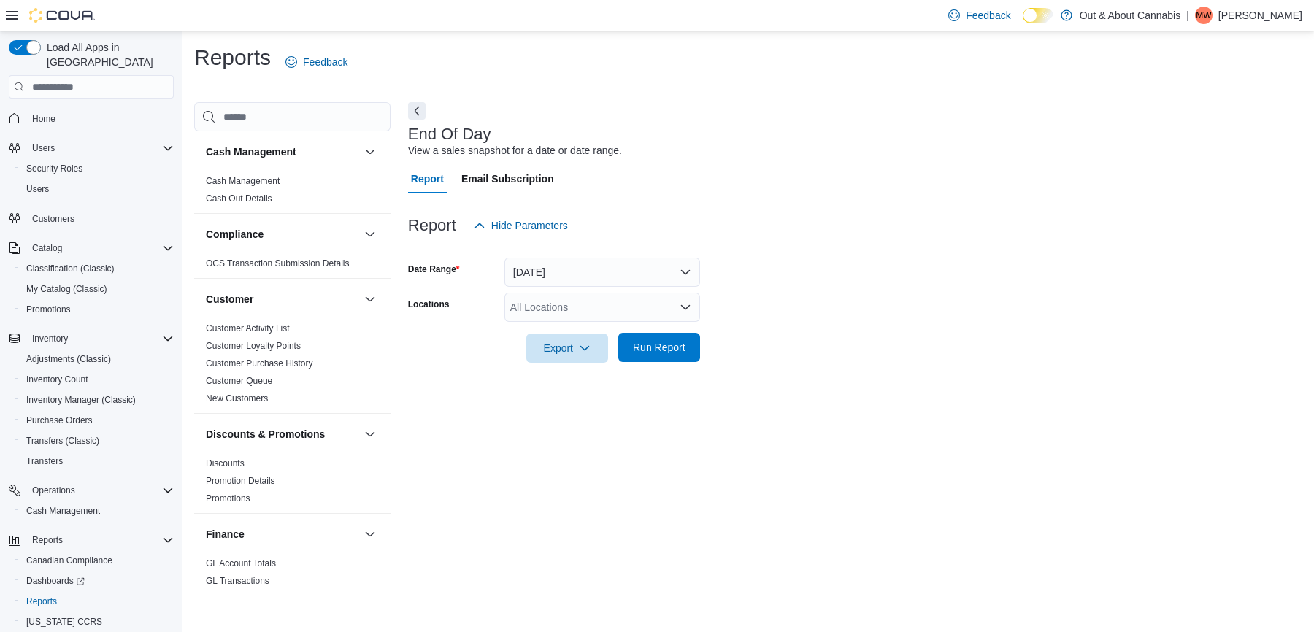
click at [652, 341] on span "Run Report" at bounding box center [659, 347] width 64 height 29
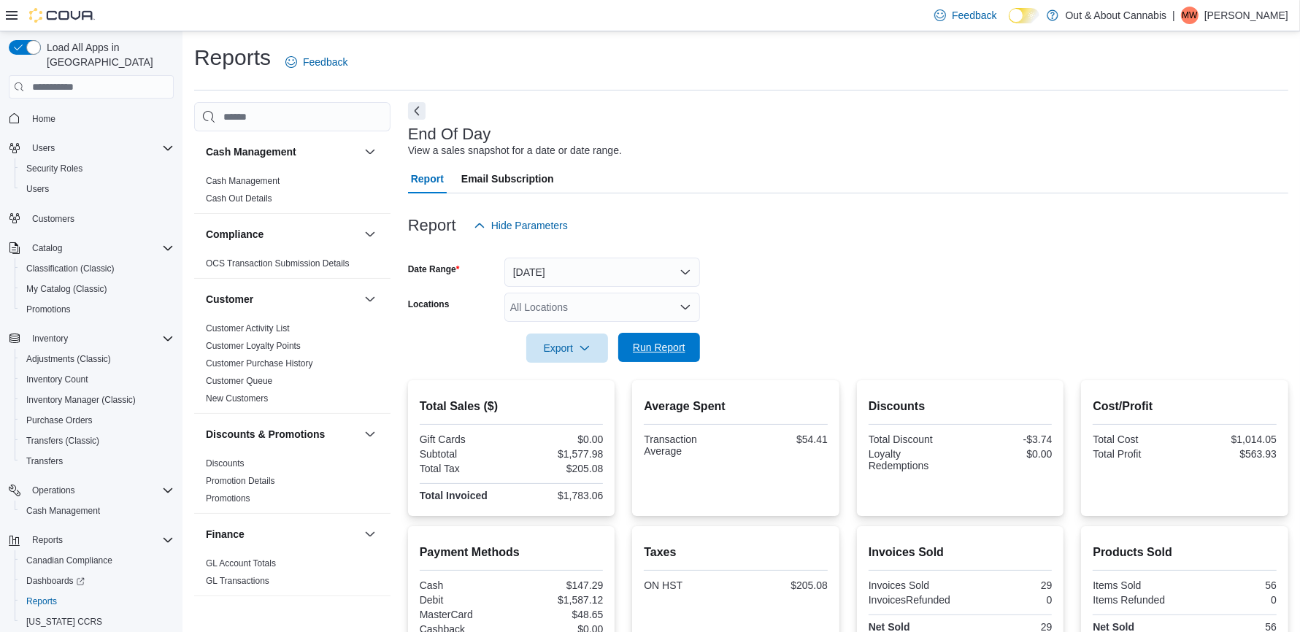
click at [691, 337] on button "Run Report" at bounding box center [659, 347] width 82 height 29
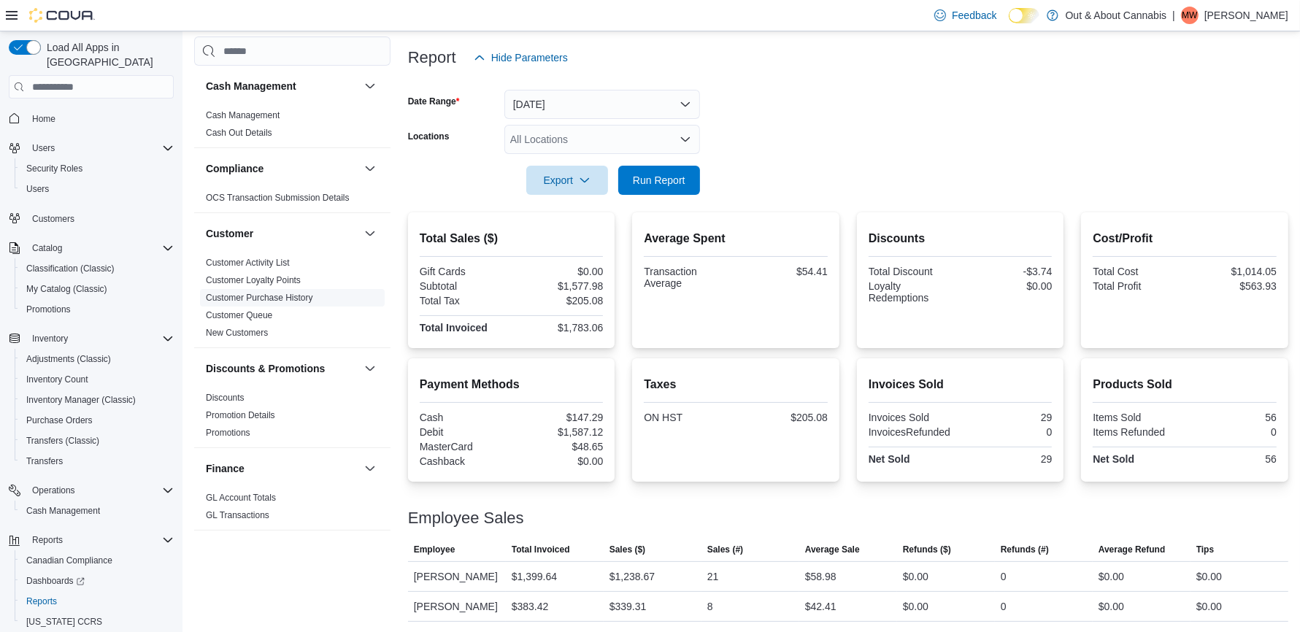
click at [302, 296] on link "Customer Purchase History" at bounding box center [259, 298] width 107 height 10
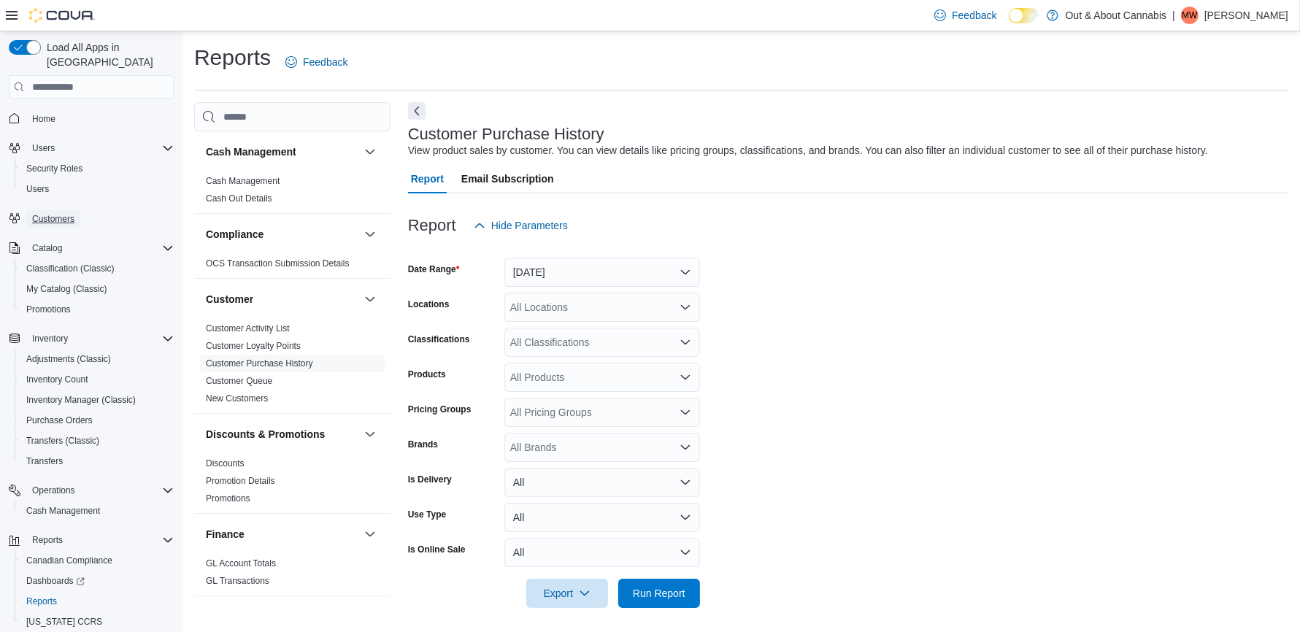
click at [58, 213] on span "Customers" at bounding box center [53, 219] width 42 height 12
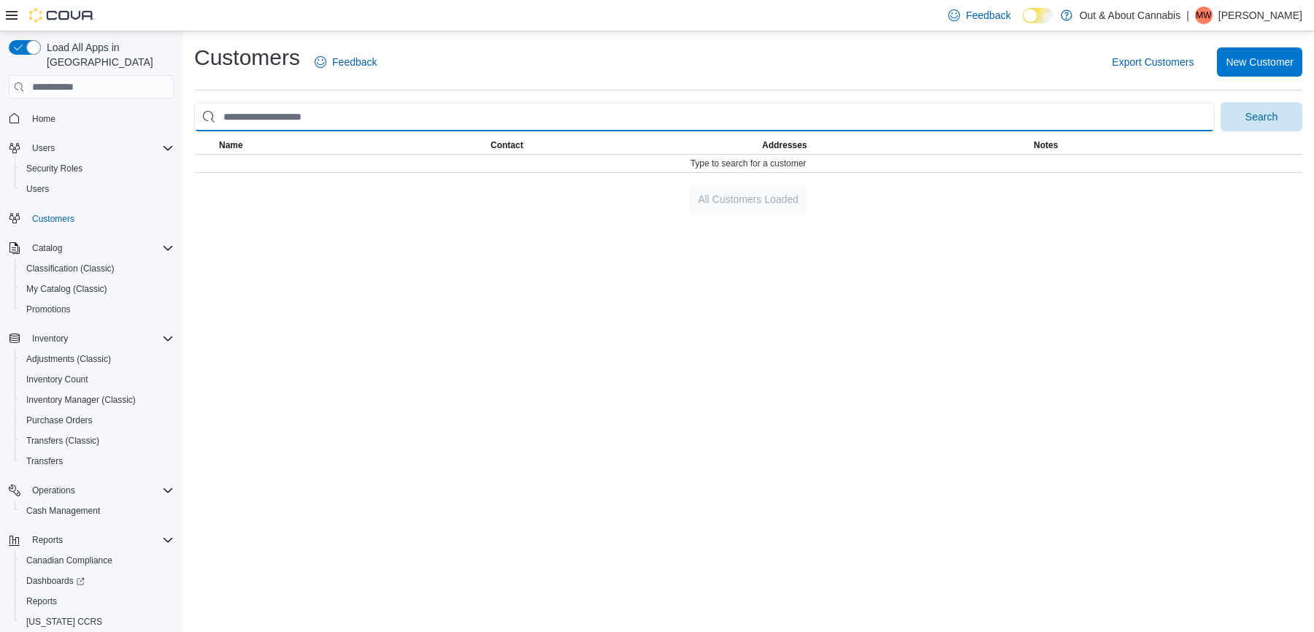
click at [731, 106] on input "search" at bounding box center [704, 116] width 1020 height 29
click at [1220, 102] on button "Search" at bounding box center [1261, 116] width 82 height 29
click at [509, 123] on input "*********" at bounding box center [704, 116] width 1020 height 29
click at [497, 118] on input "*********" at bounding box center [704, 116] width 1020 height 29
click at [1220, 102] on button "Search" at bounding box center [1261, 116] width 82 height 29
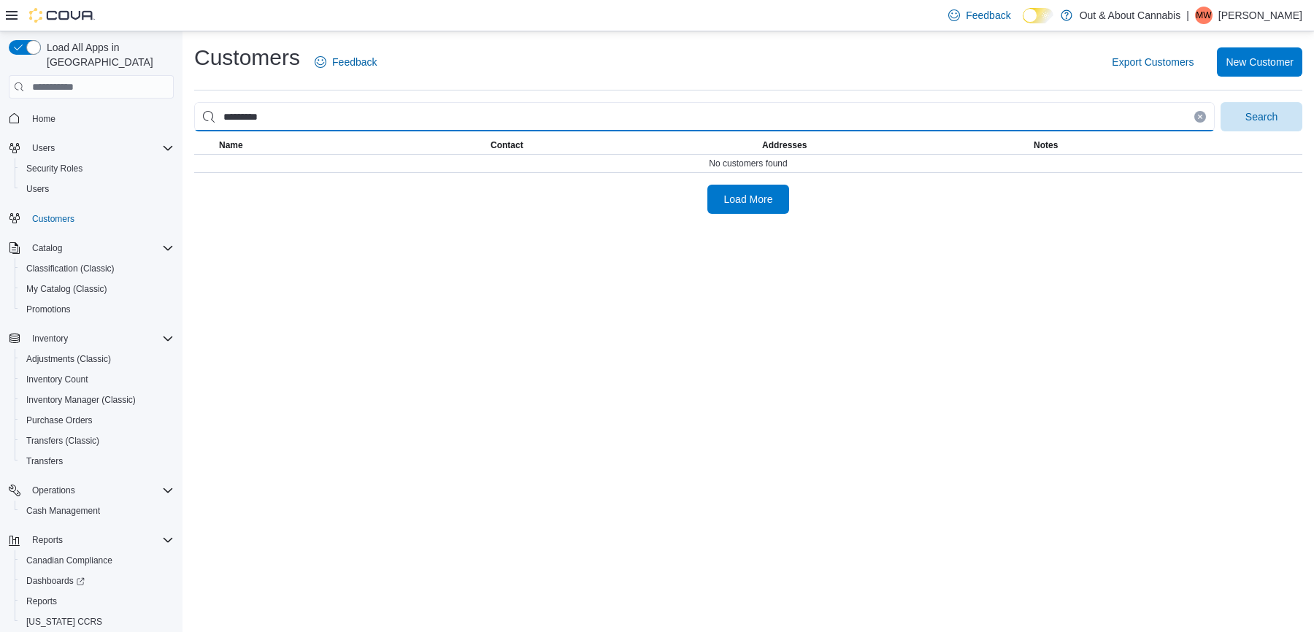
type input "*********"
click at [1220, 102] on button "Search" at bounding box center [1261, 116] width 82 height 29
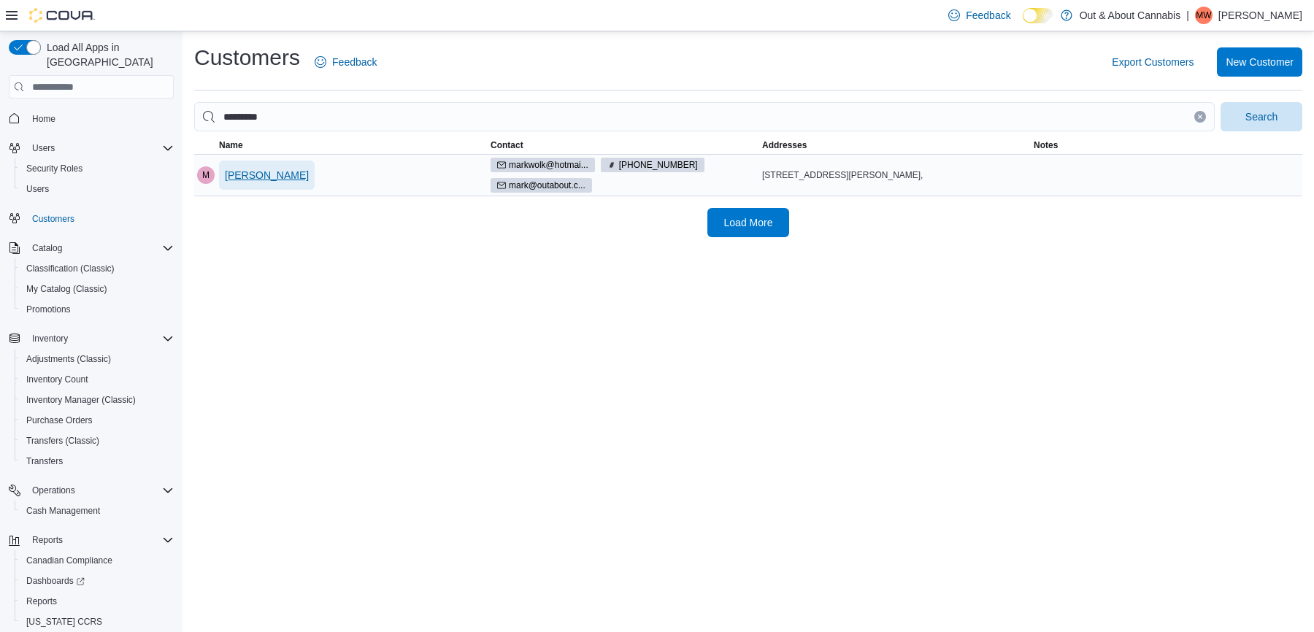
click at [250, 168] on span "[PERSON_NAME]" at bounding box center [267, 175] width 84 height 15
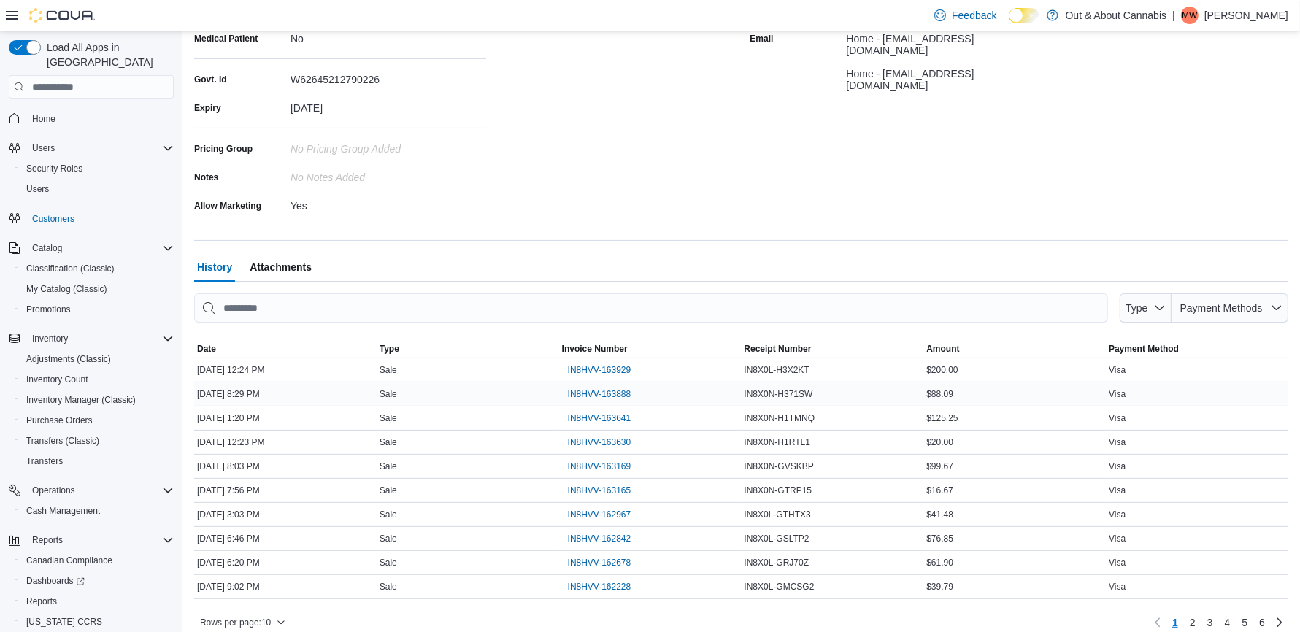
scroll to position [278, 0]
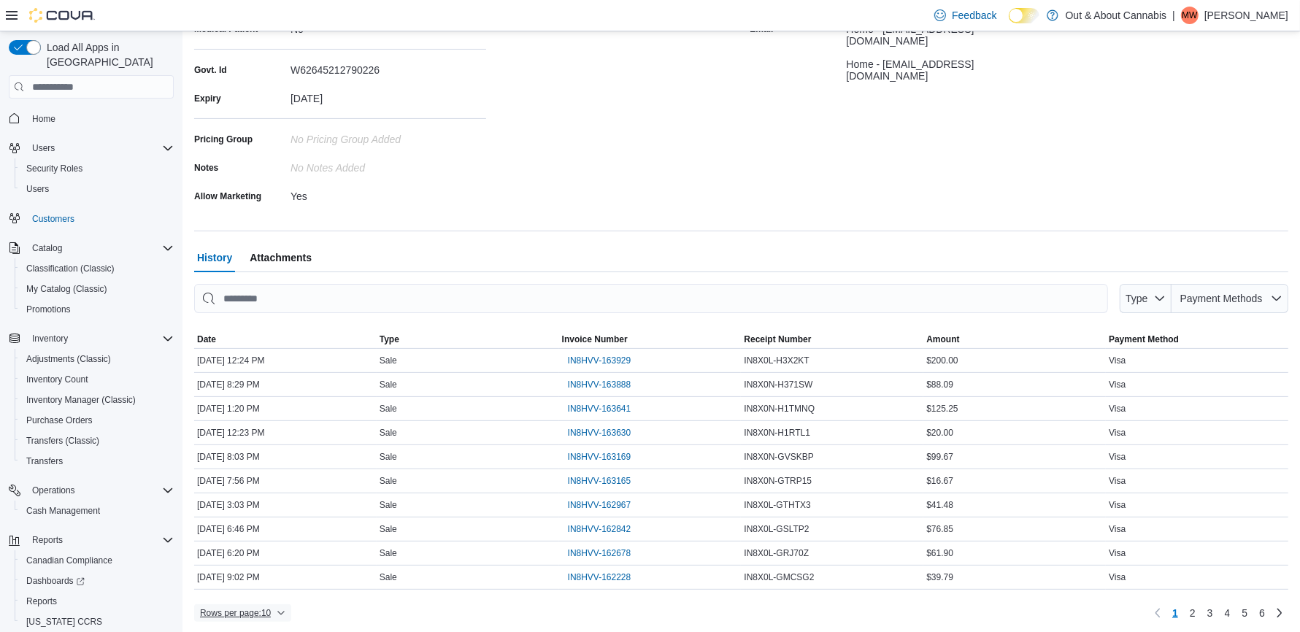
click at [282, 606] on span "Rows per page : 10" at bounding box center [242, 613] width 85 height 18
click at [258, 558] on button "25 rows" at bounding box center [257, 549] width 82 height 29
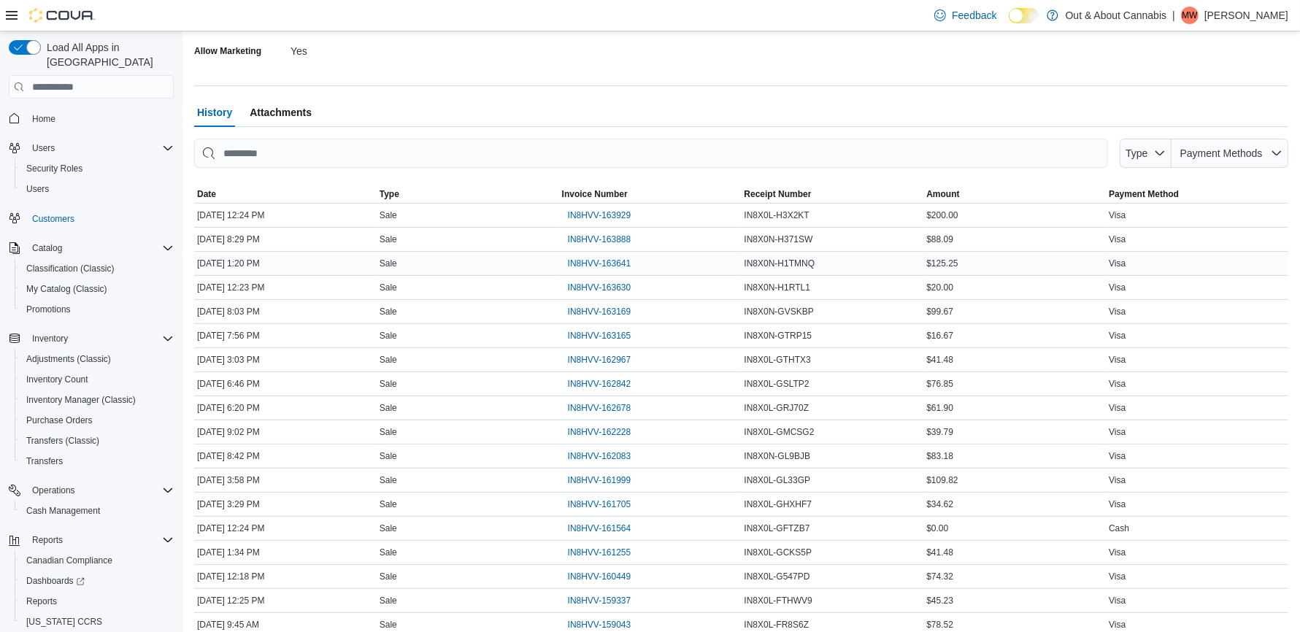
scroll to position [425, 0]
click at [605, 477] on span "IN8HVV-161999" at bounding box center [599, 479] width 63 height 12
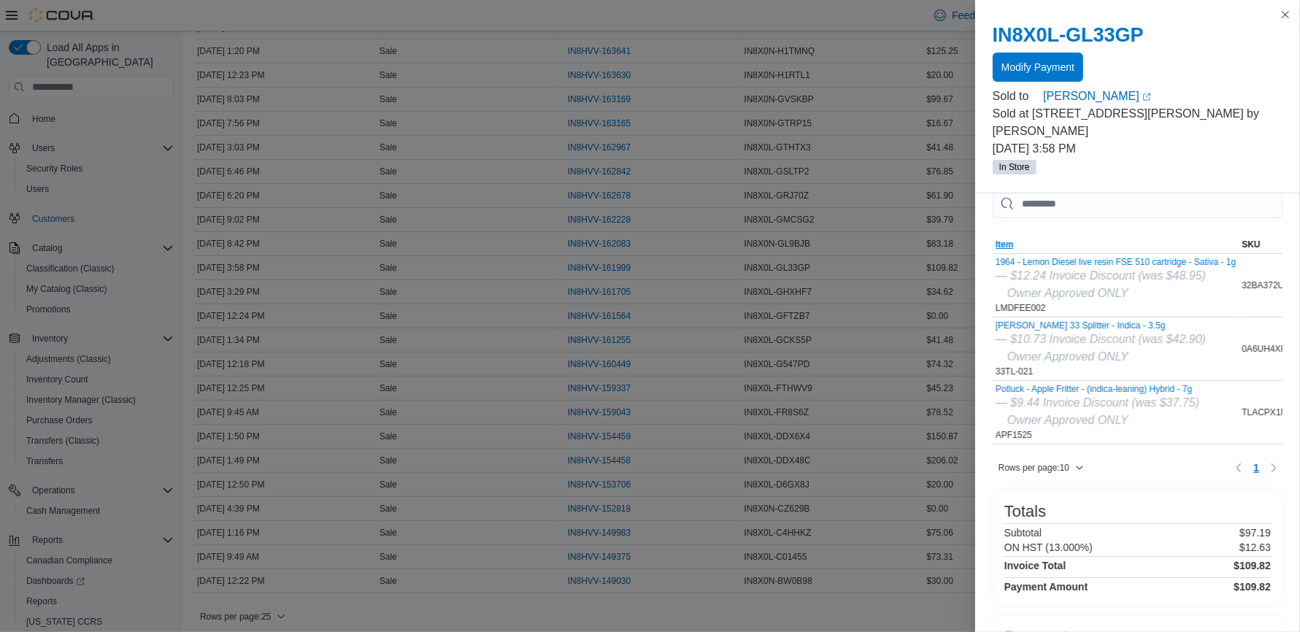
scroll to position [26, 0]
click at [1286, 14] on button "Close this dialog" at bounding box center [1285, 14] width 18 height 18
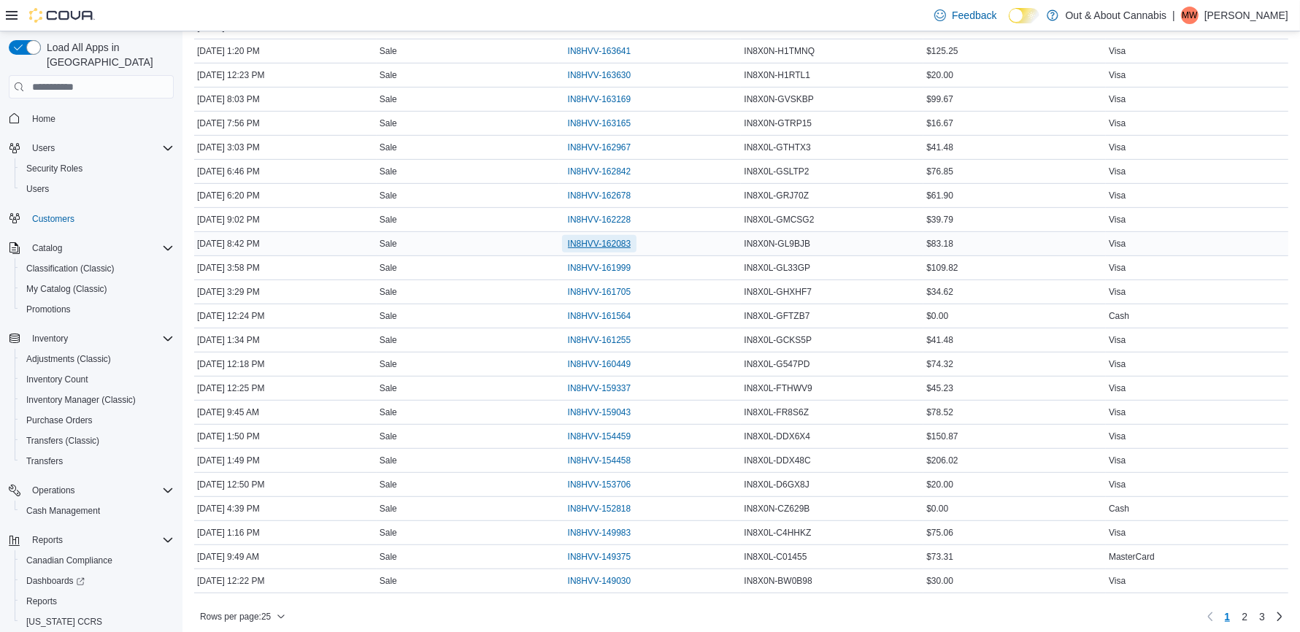
click at [588, 244] on span "IN8HVV-162083" at bounding box center [599, 244] width 63 height 12
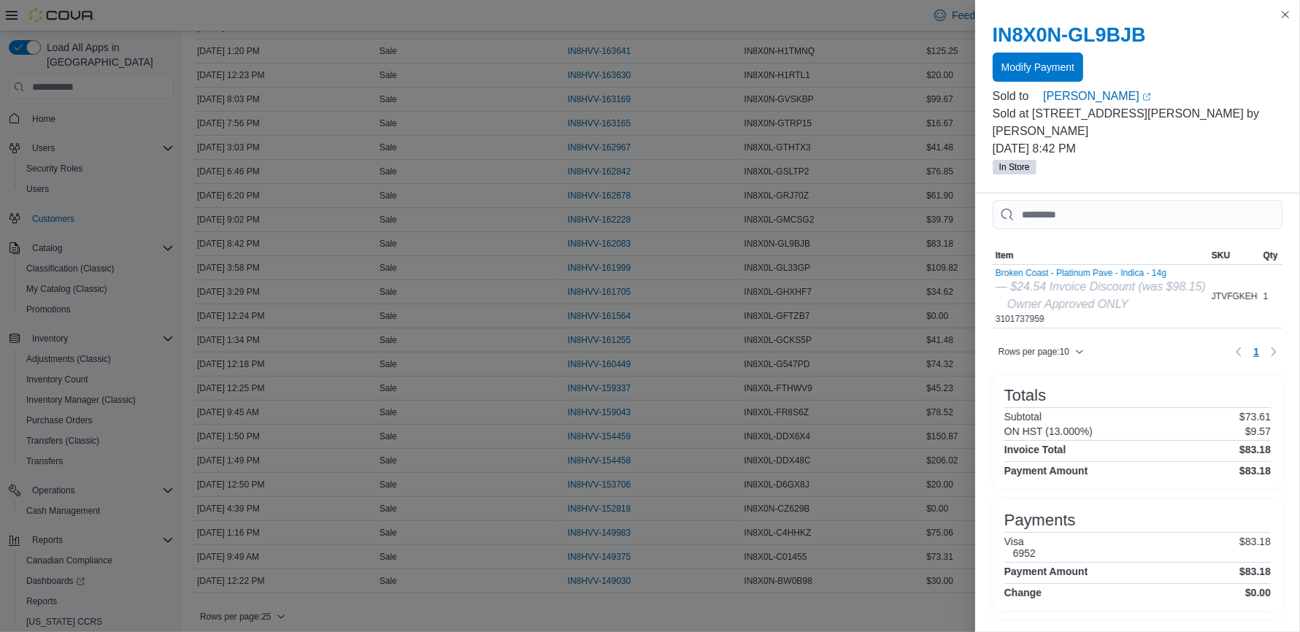
scroll to position [15, 0]
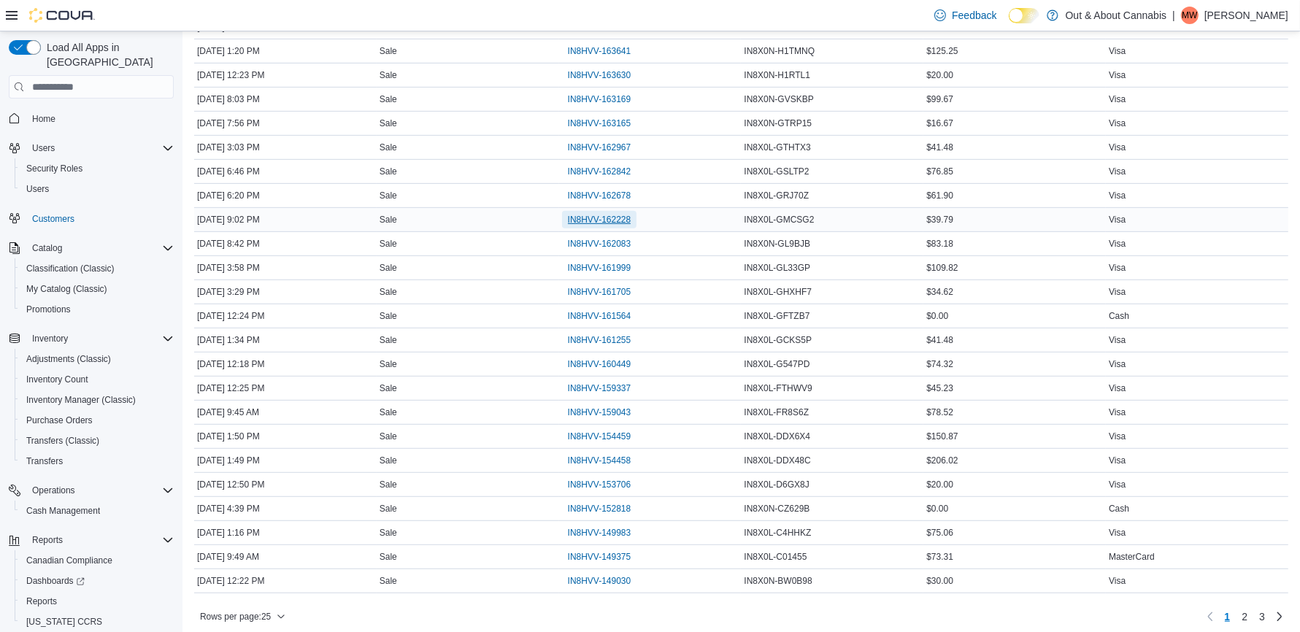
click at [598, 215] on span "IN8HVV-162228" at bounding box center [599, 220] width 63 height 12
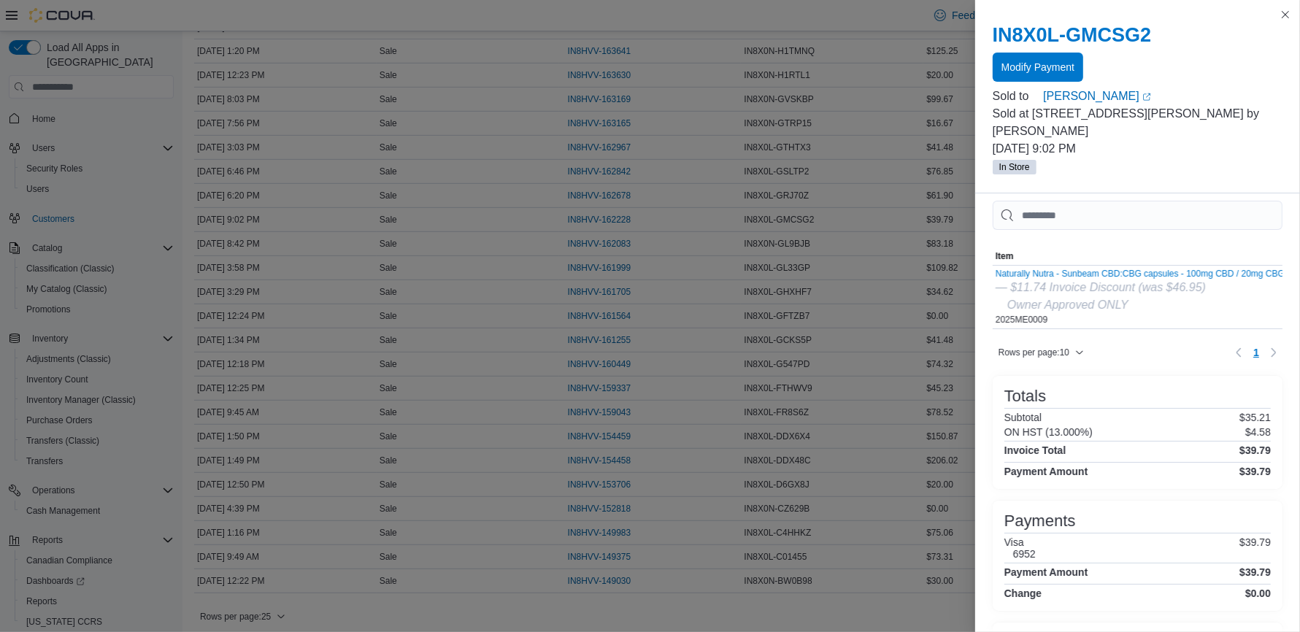
scroll to position [11, 0]
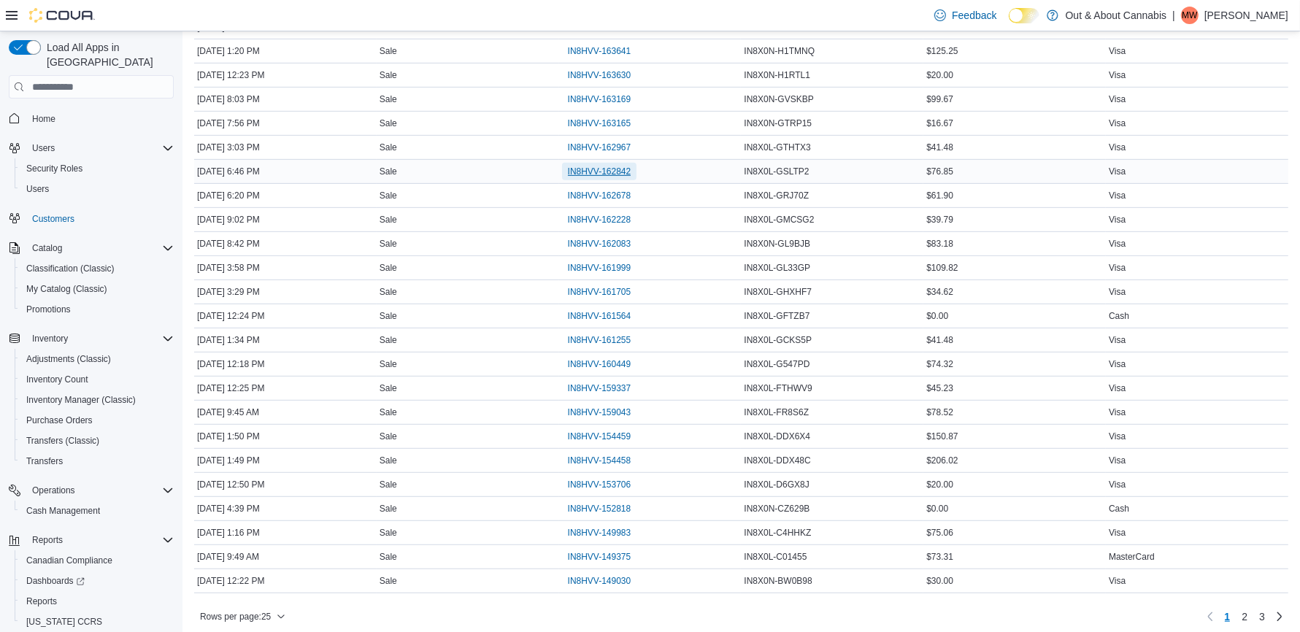
click at [612, 166] on span "IN8HVV-162842" at bounding box center [599, 172] width 63 height 12
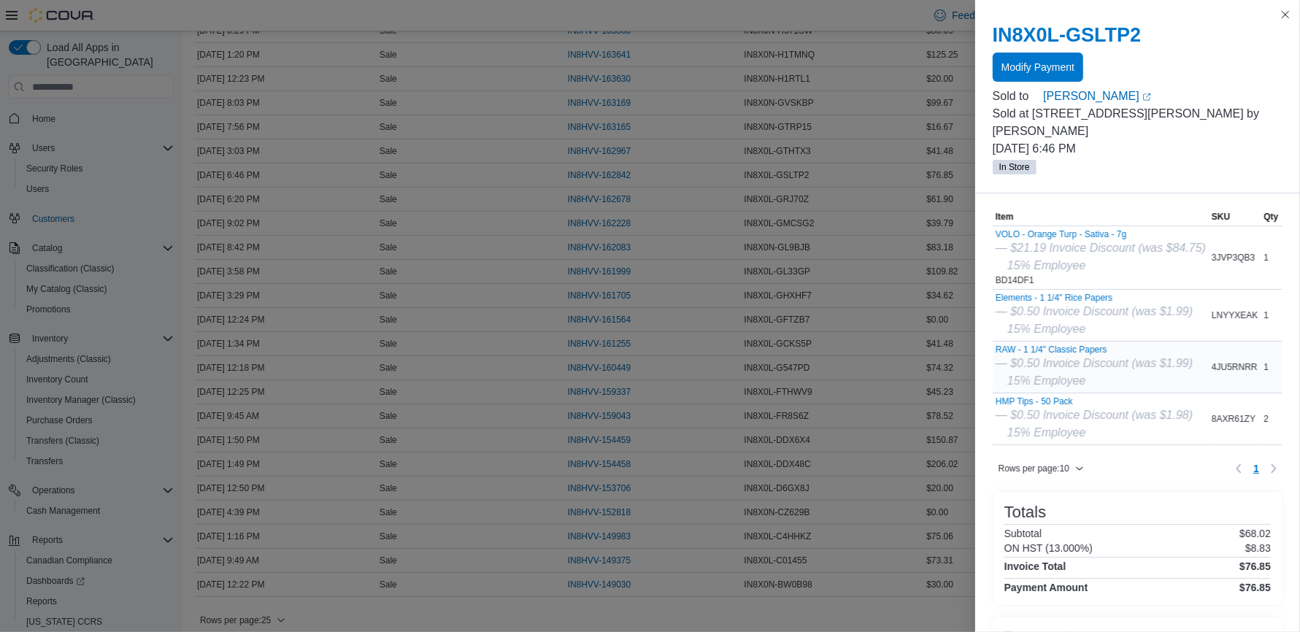
scroll to position [50, 0]
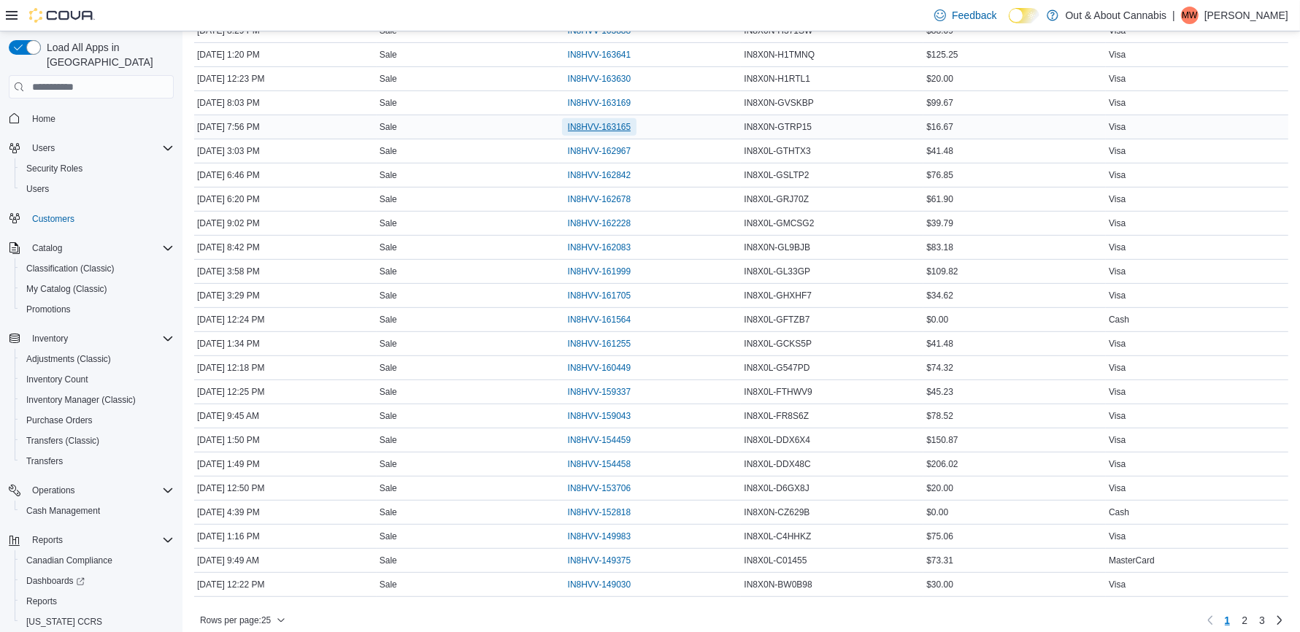
click at [593, 125] on span "IN8HVV-163165" at bounding box center [599, 127] width 63 height 12
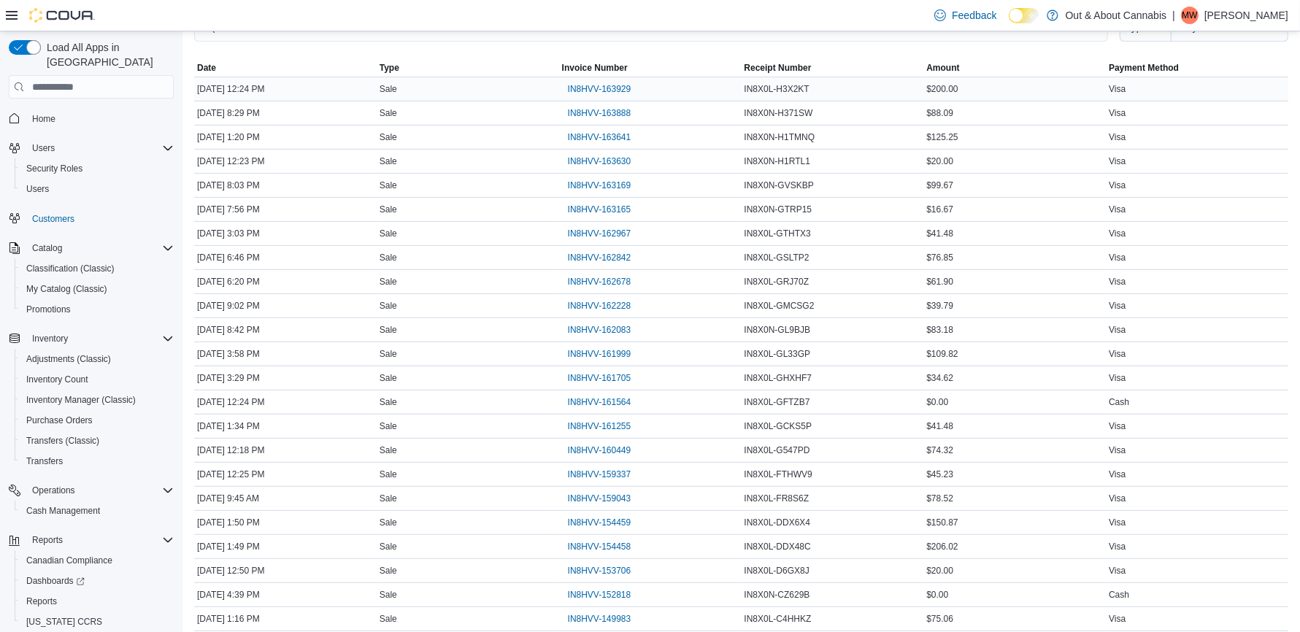
scroll to position [549, 0]
click at [620, 162] on span "IN8HVV-163630" at bounding box center [599, 162] width 63 height 12
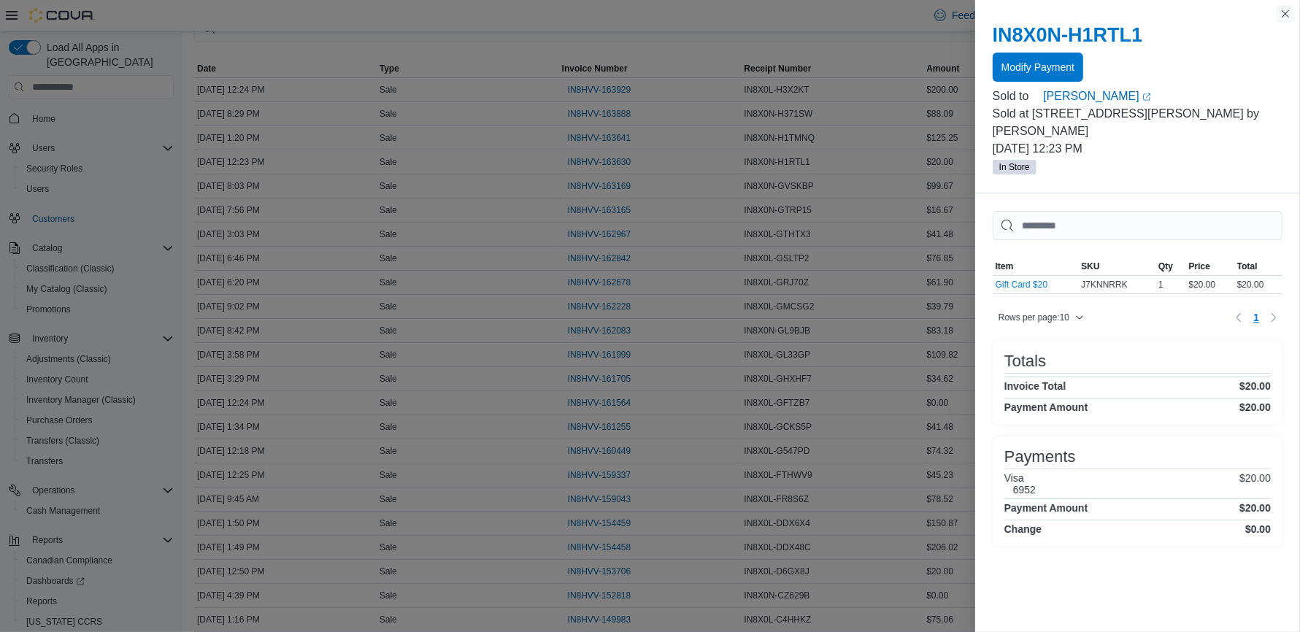
click at [1287, 15] on button "Close this dialog" at bounding box center [1285, 14] width 18 height 18
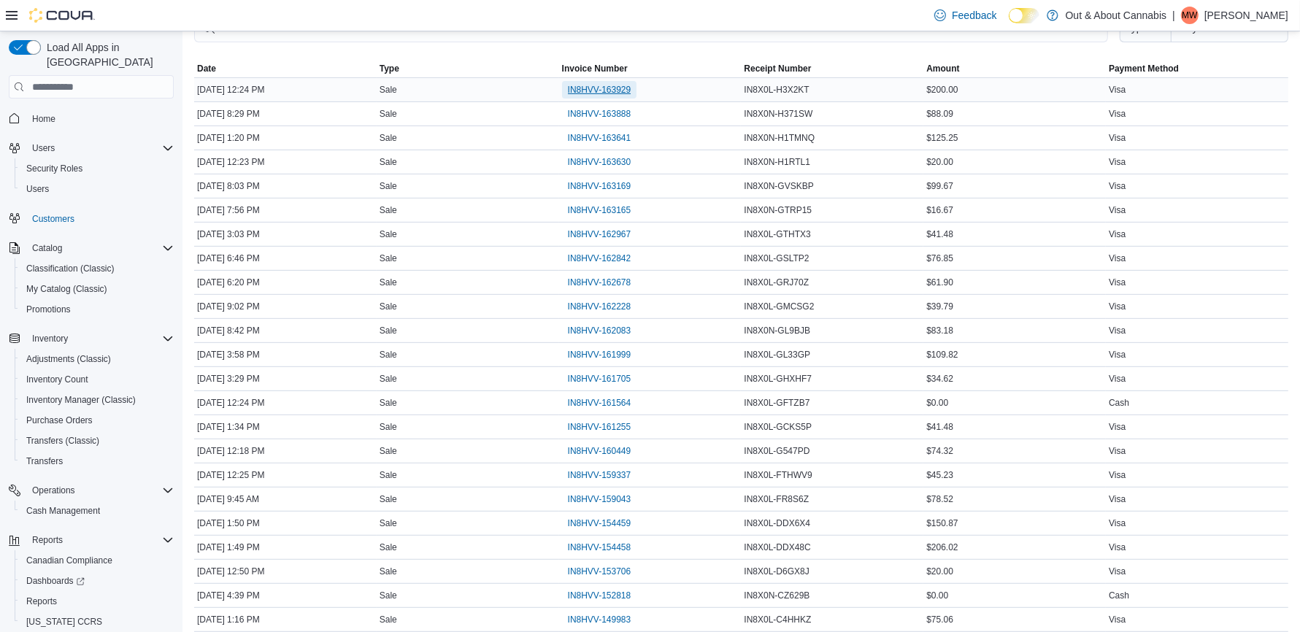
click at [604, 85] on span "IN8HVV-163929" at bounding box center [599, 90] width 63 height 12
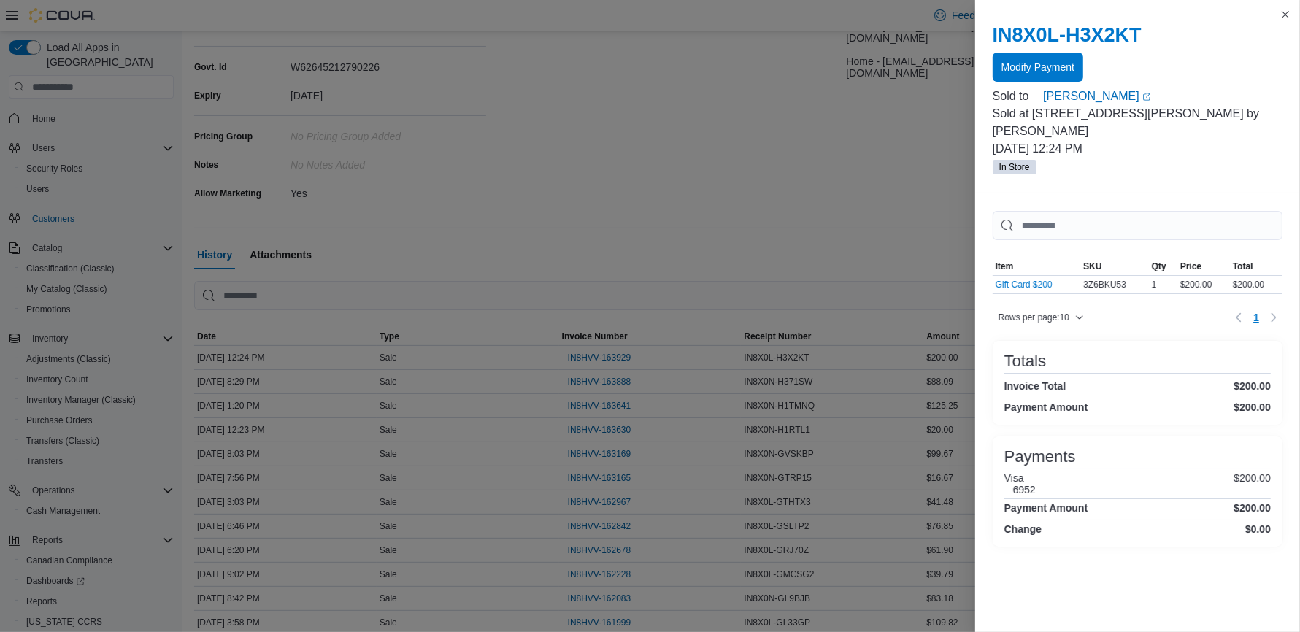
scroll to position [269, 0]
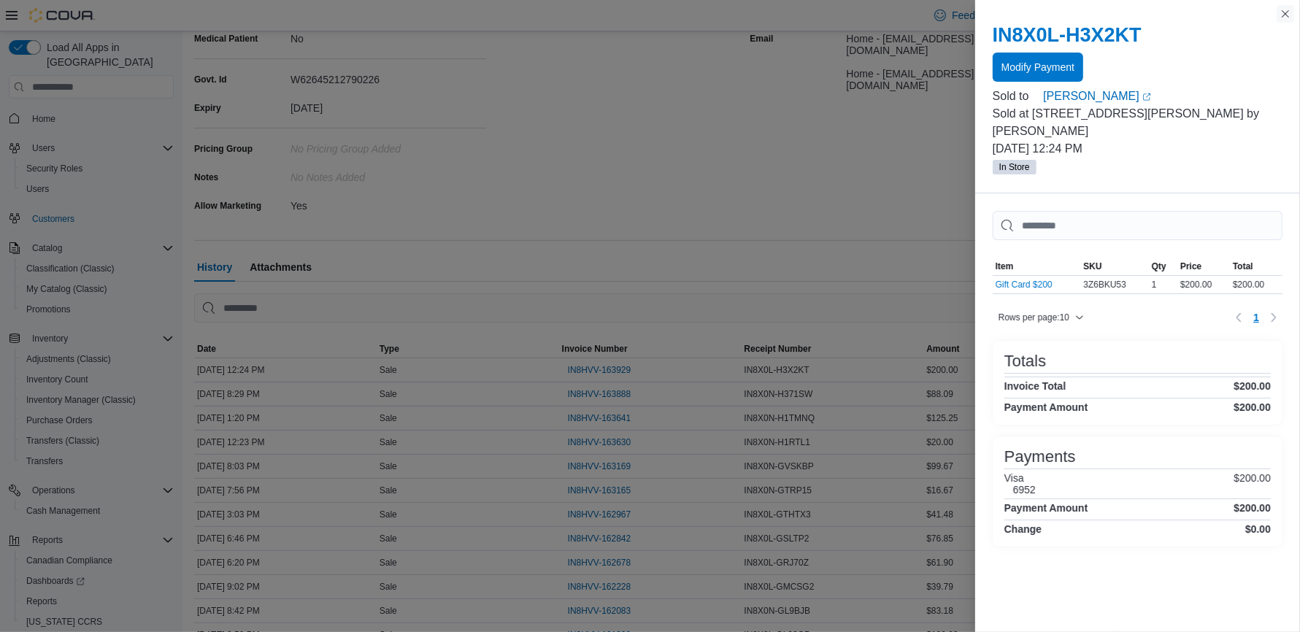
click at [1289, 18] on button "Close this dialog" at bounding box center [1285, 14] width 18 height 18
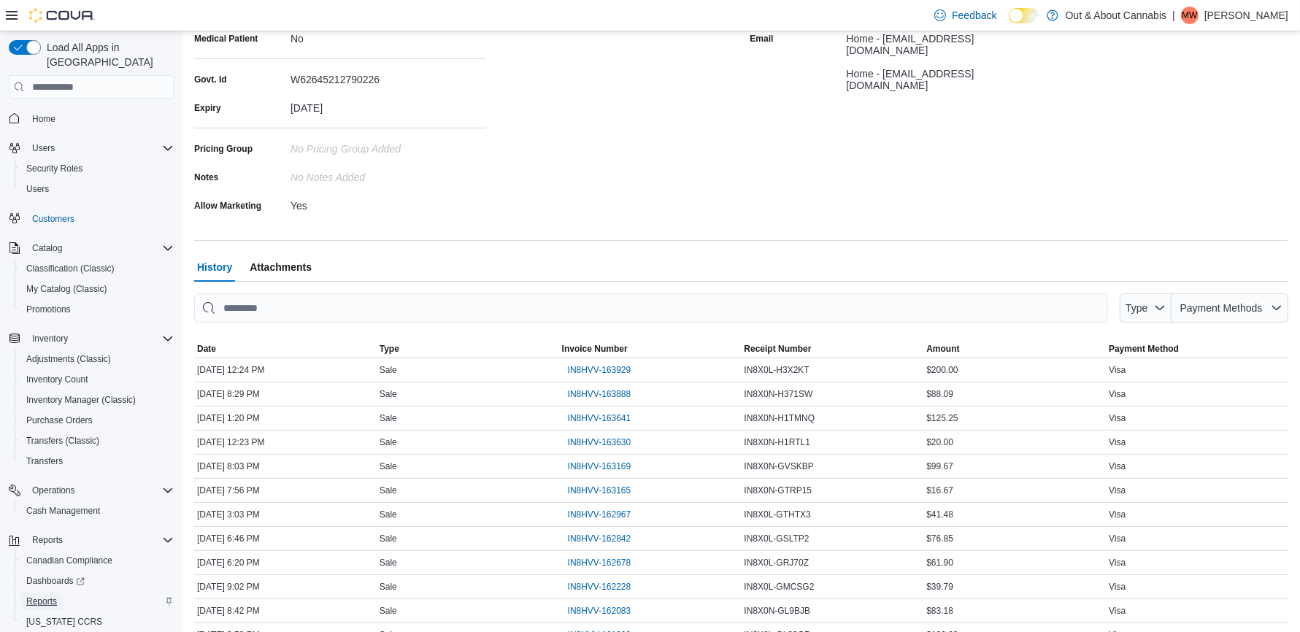
click at [47, 595] on span "Reports" at bounding box center [41, 601] width 31 height 12
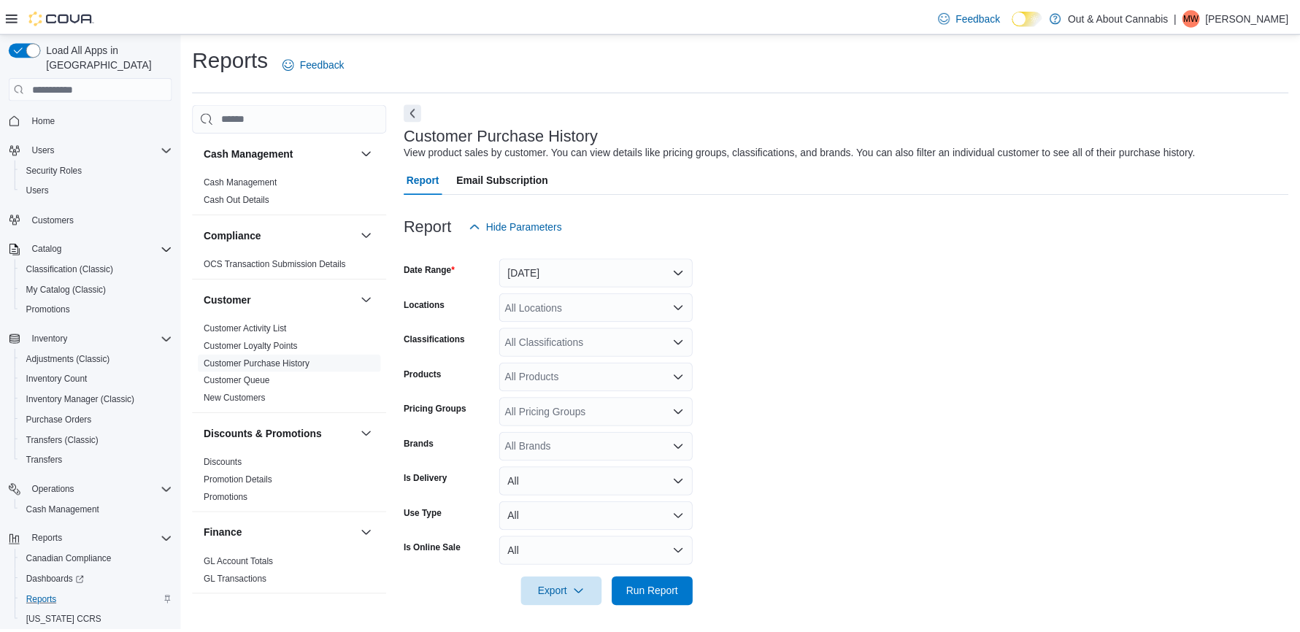
scroll to position [4, 0]
